Goal: Task Accomplishment & Management: Manage account settings

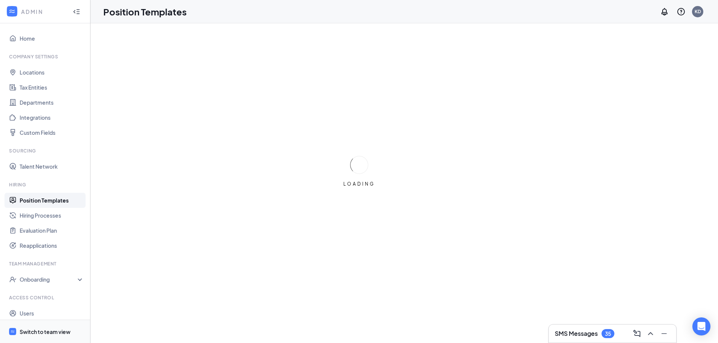
click at [69, 336] on span "Switch to team view" at bounding box center [52, 331] width 64 height 23
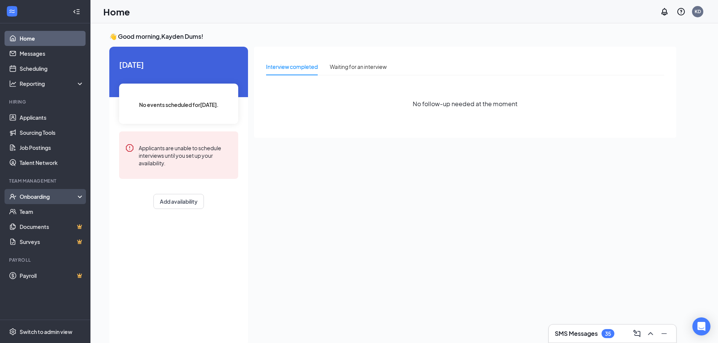
click at [46, 196] on div "Onboarding" at bounding box center [49, 197] width 58 height 8
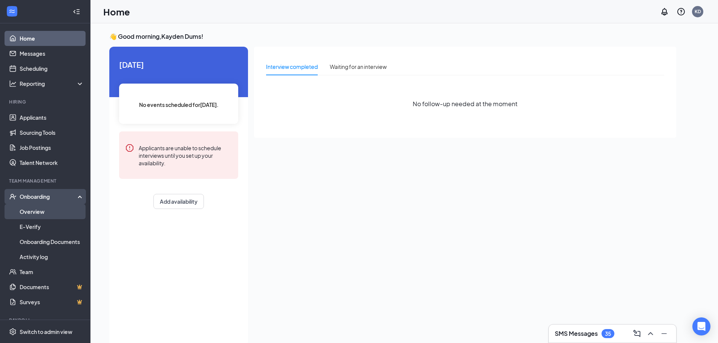
click at [49, 217] on link "Overview" at bounding box center [52, 211] width 64 height 15
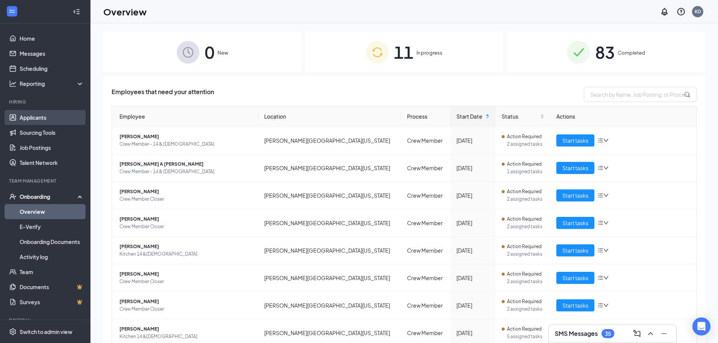
click at [30, 116] on link "Applicants" at bounding box center [52, 117] width 64 height 15
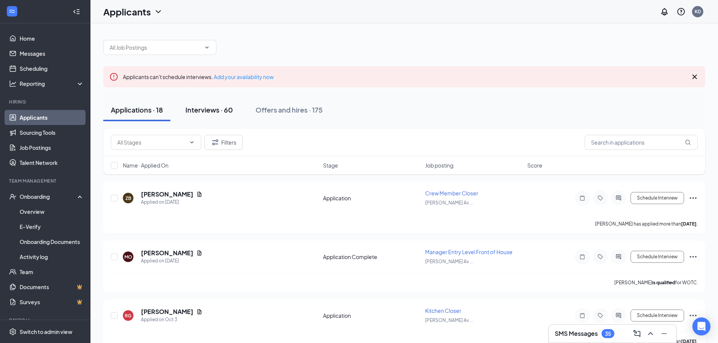
click at [219, 116] on button "Interviews · 60" at bounding box center [209, 110] width 63 height 23
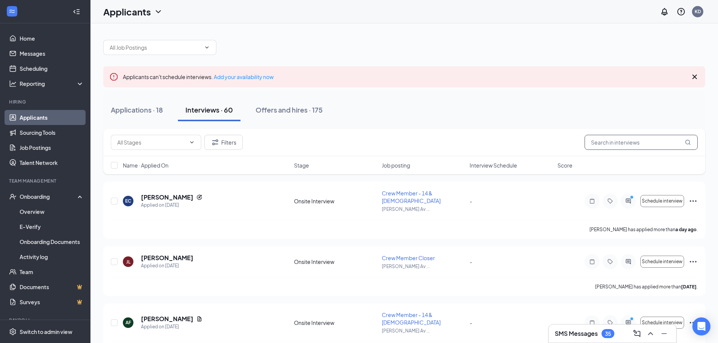
click at [609, 144] on input "text" at bounding box center [641, 142] width 113 height 15
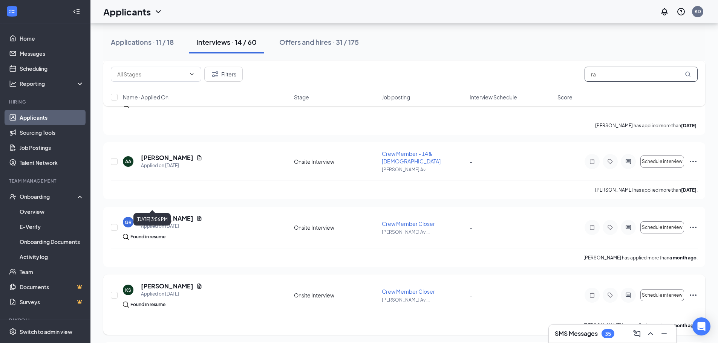
scroll to position [565, 0]
drag, startPoint x: 613, startPoint y: 78, endPoint x: 564, endPoint y: 72, distance: 50.1
click at [564, 72] on div "Filters ra" at bounding box center [404, 74] width 587 height 15
type input "[PERSON_NAME]"
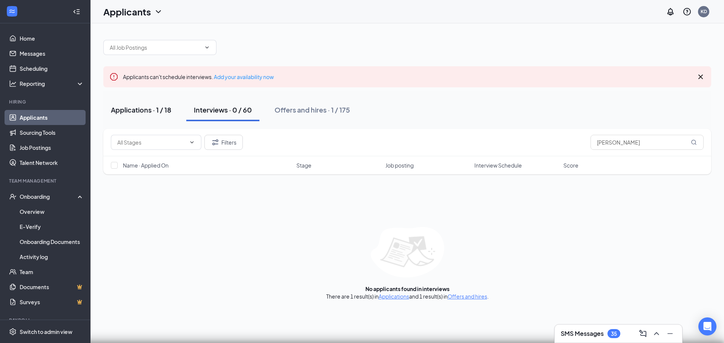
click at [150, 116] on button "Applications · 1 / 18" at bounding box center [140, 110] width 75 height 23
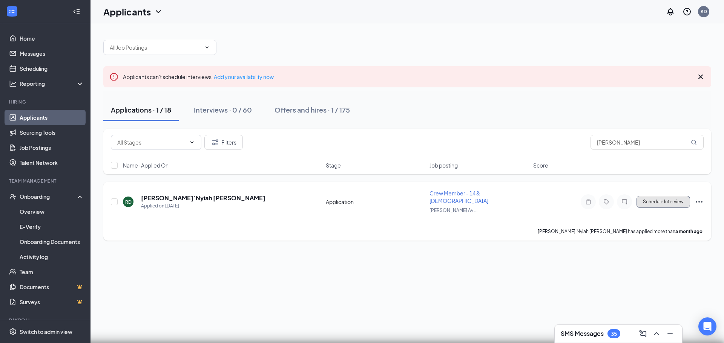
click at [679, 198] on button "Schedule Interview" at bounding box center [663, 202] width 54 height 12
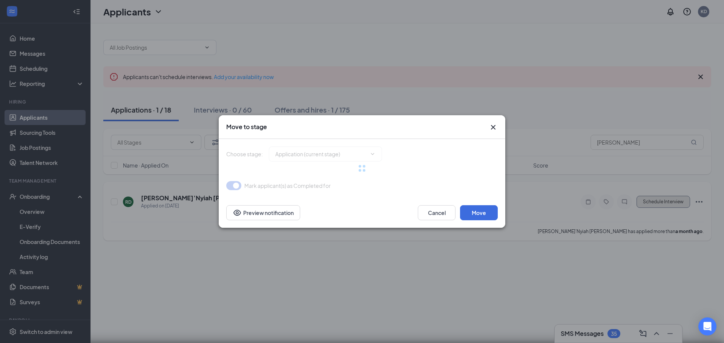
type input "Onsite Interview (next stage)"
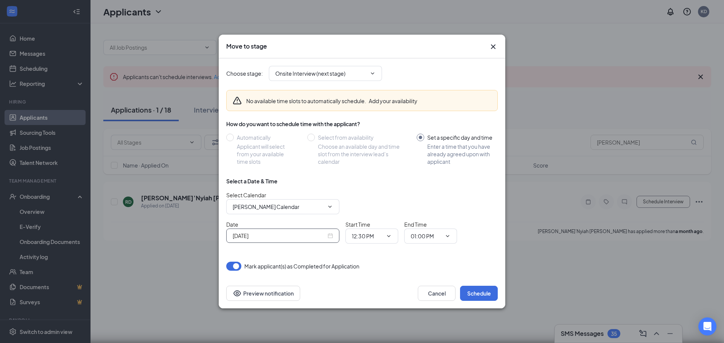
click at [310, 236] on input "[DATE]" at bounding box center [279, 236] width 93 height 8
type input "[DATE]"
click at [239, 196] on div "19" at bounding box center [237, 195] width 9 height 9
click at [390, 239] on icon "ChevronDown" at bounding box center [389, 236] width 6 height 6
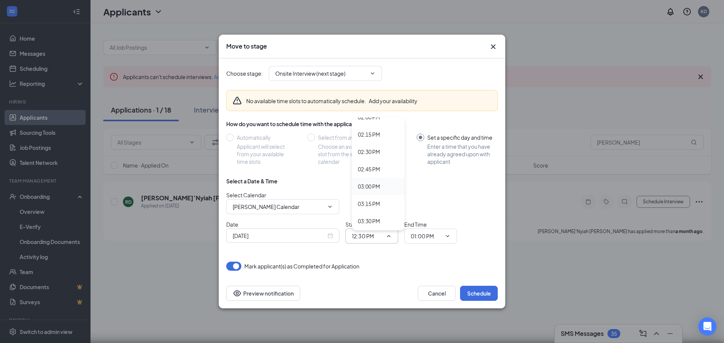
click at [378, 193] on div "03:00 PM" at bounding box center [378, 186] width 53 height 17
type input "03:00 PM"
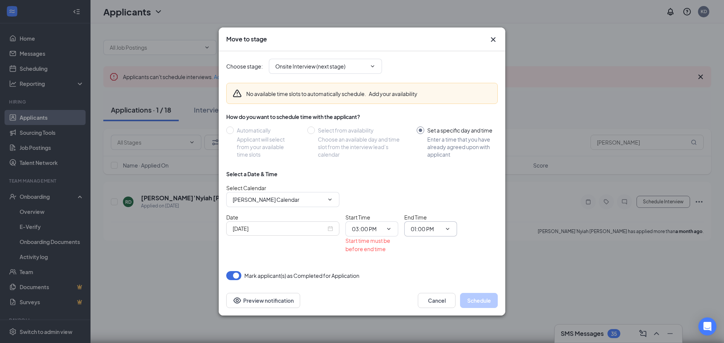
click at [418, 225] on input "01:00 PM" at bounding box center [425, 229] width 31 height 8
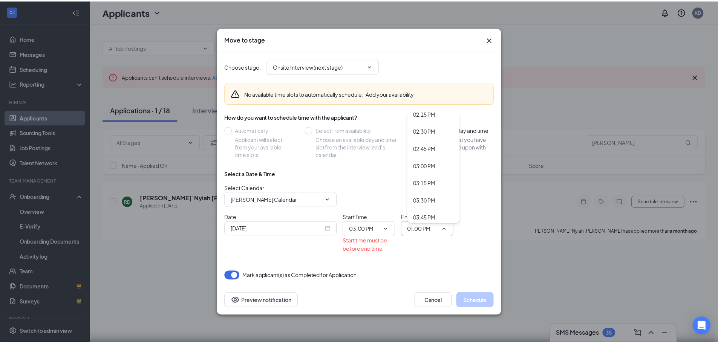
scroll to position [1018, 0]
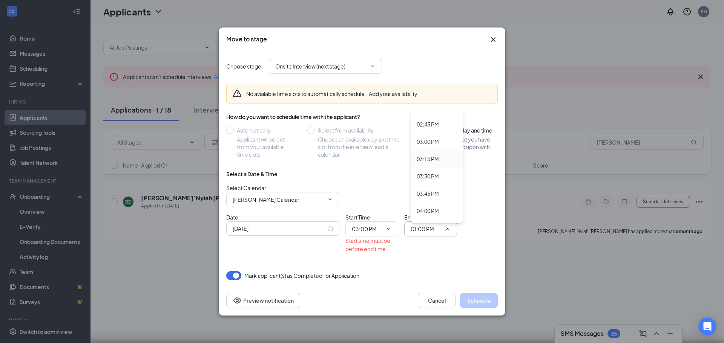
click at [438, 157] on div "03:15 PM" at bounding box center [428, 159] width 22 height 8
type input "03:15 PM"
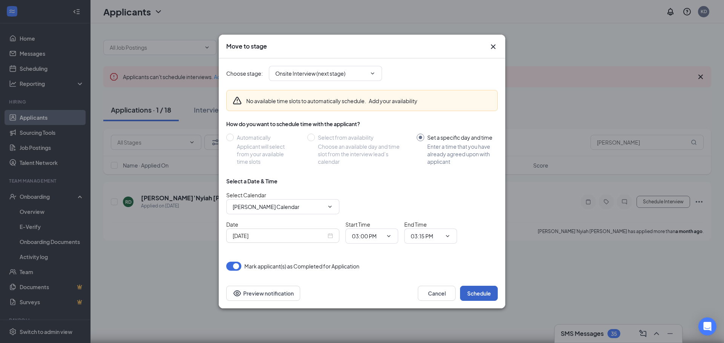
click at [482, 288] on button "Schedule" at bounding box center [479, 293] width 38 height 15
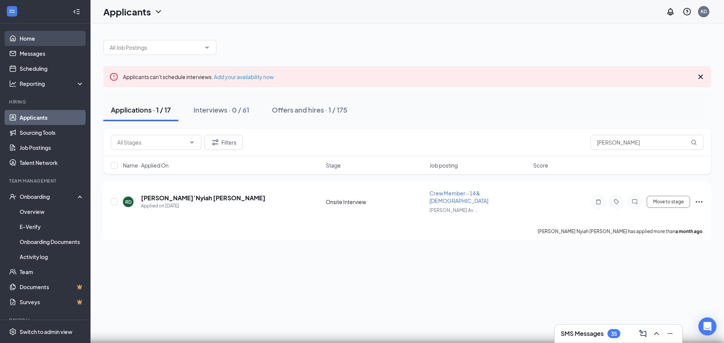
click at [31, 34] on link "Home" at bounding box center [52, 38] width 64 height 15
